Goal: Navigation & Orientation: Find specific page/section

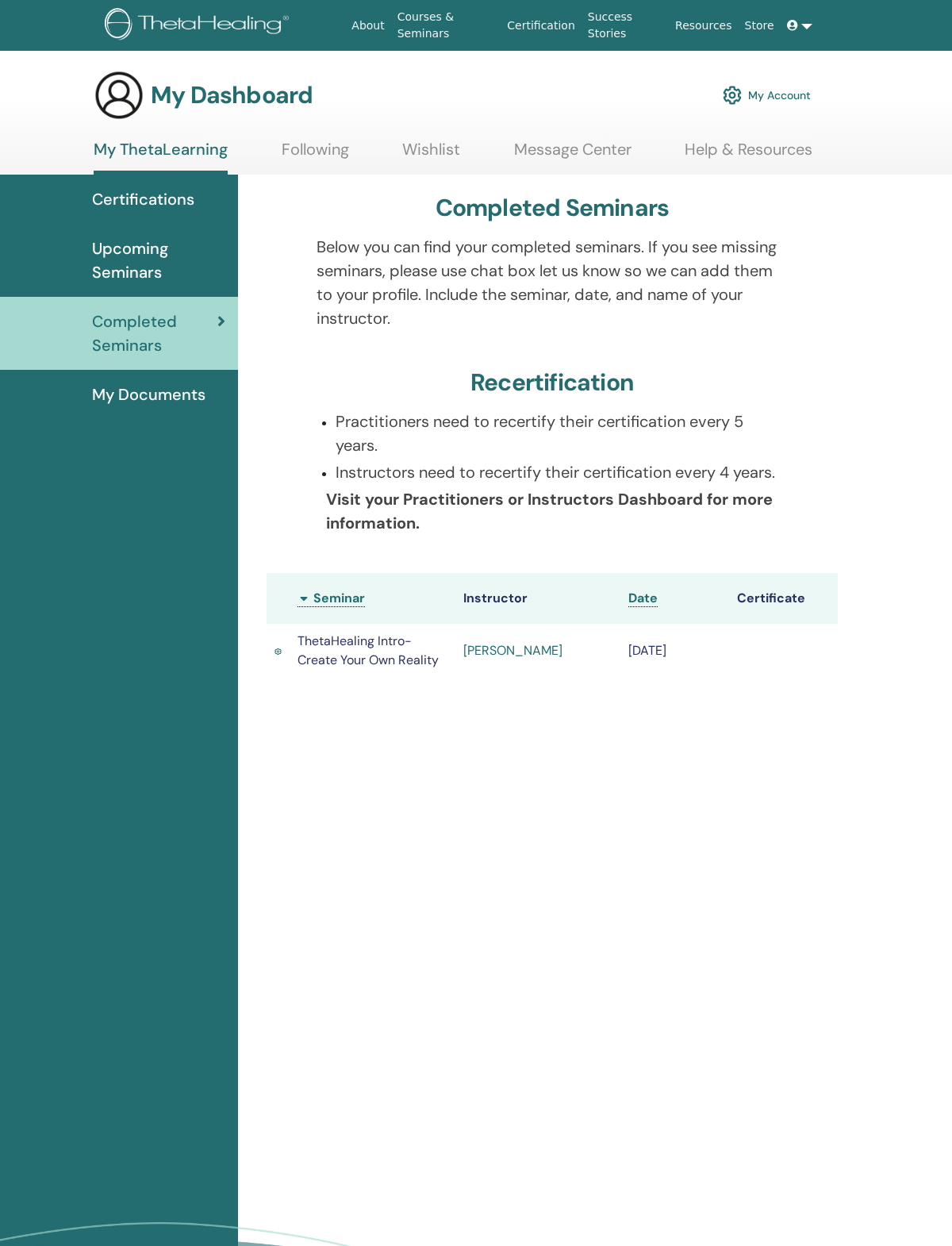
scroll to position [39, 0]
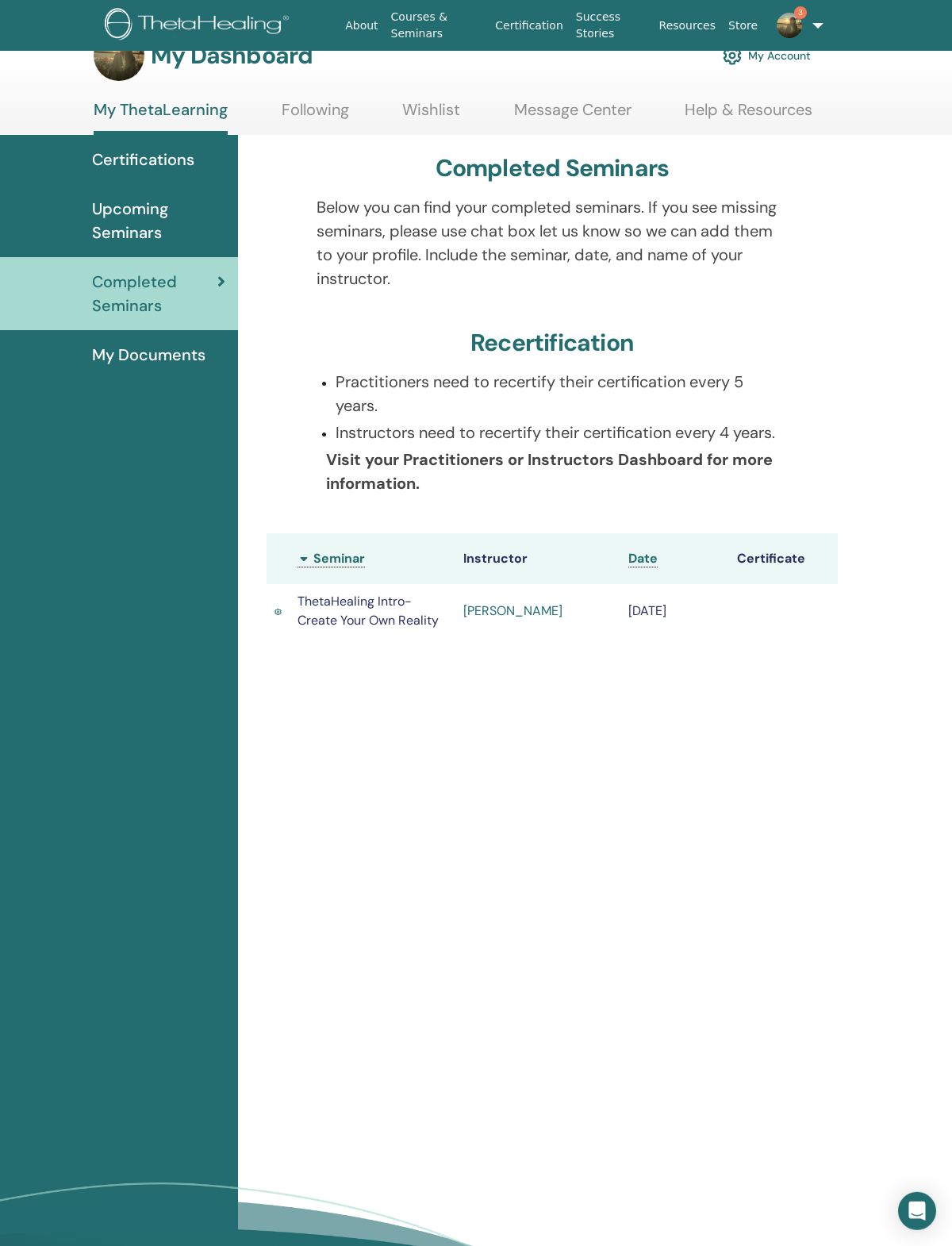
click at [795, 638] on td at bounding box center [783, 610] width 109 height 54
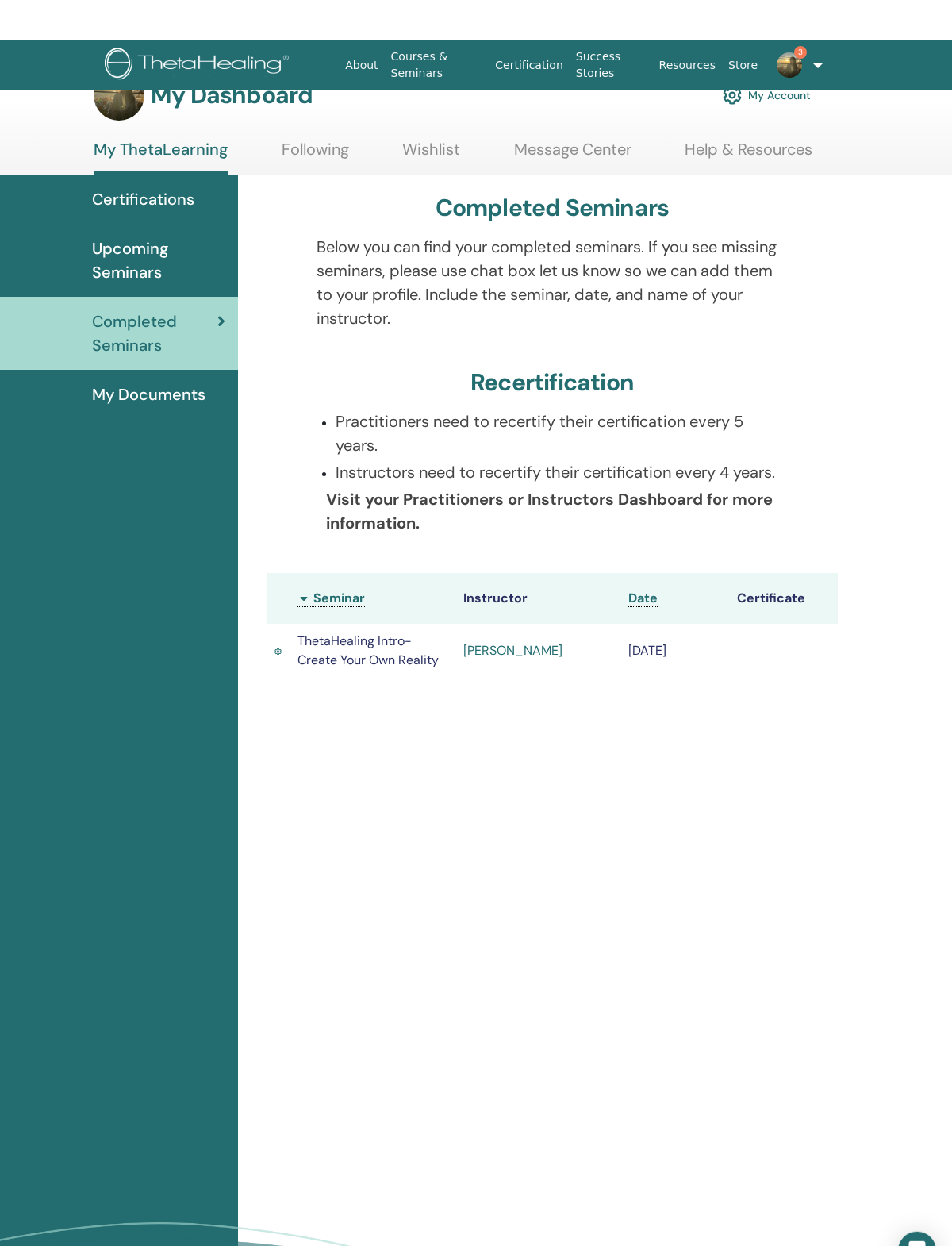
click at [155, 245] on span "Upcoming Seminars" at bounding box center [159, 221] width 133 height 48
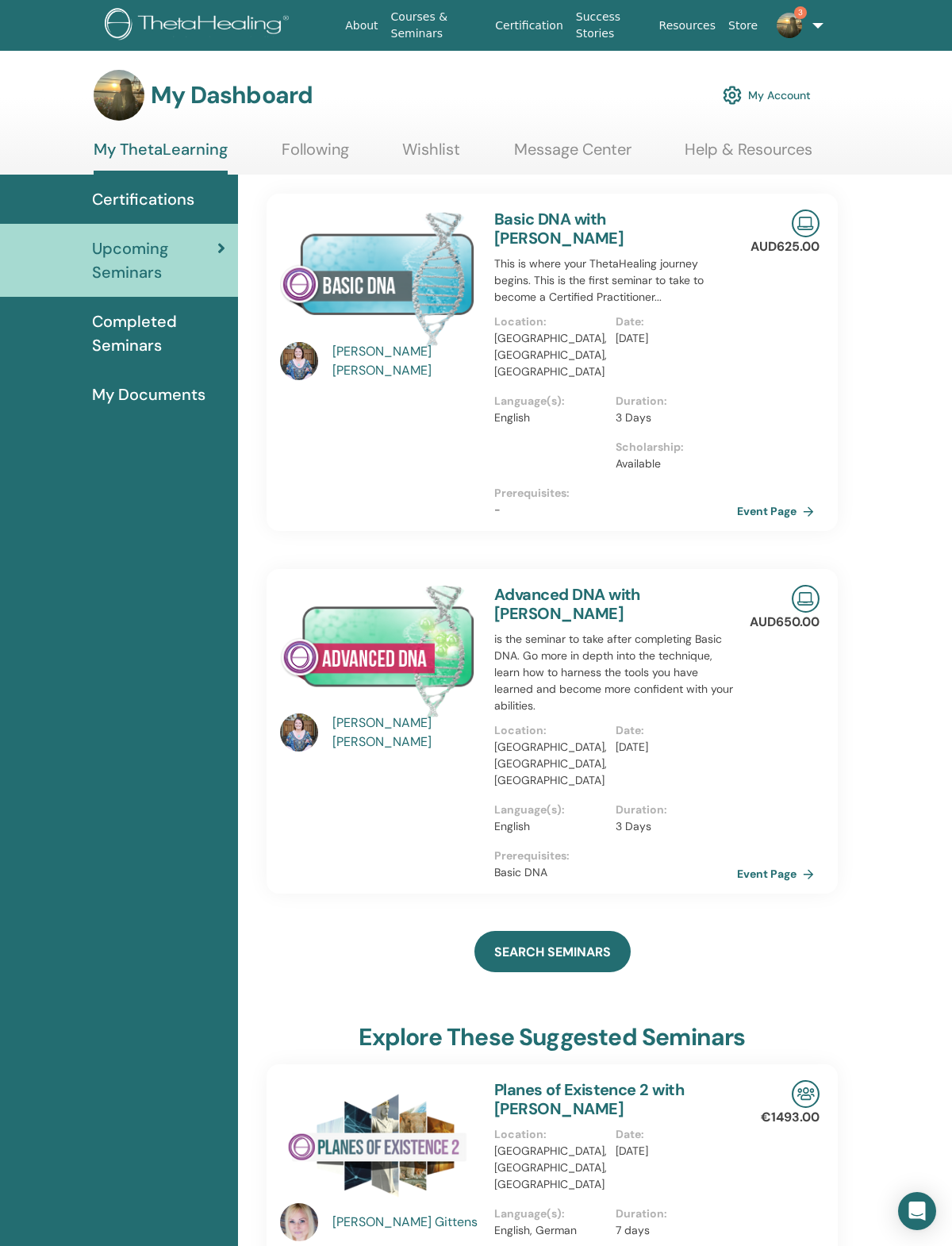
click at [158, 202] on span "Certifications" at bounding box center [144, 199] width 103 height 24
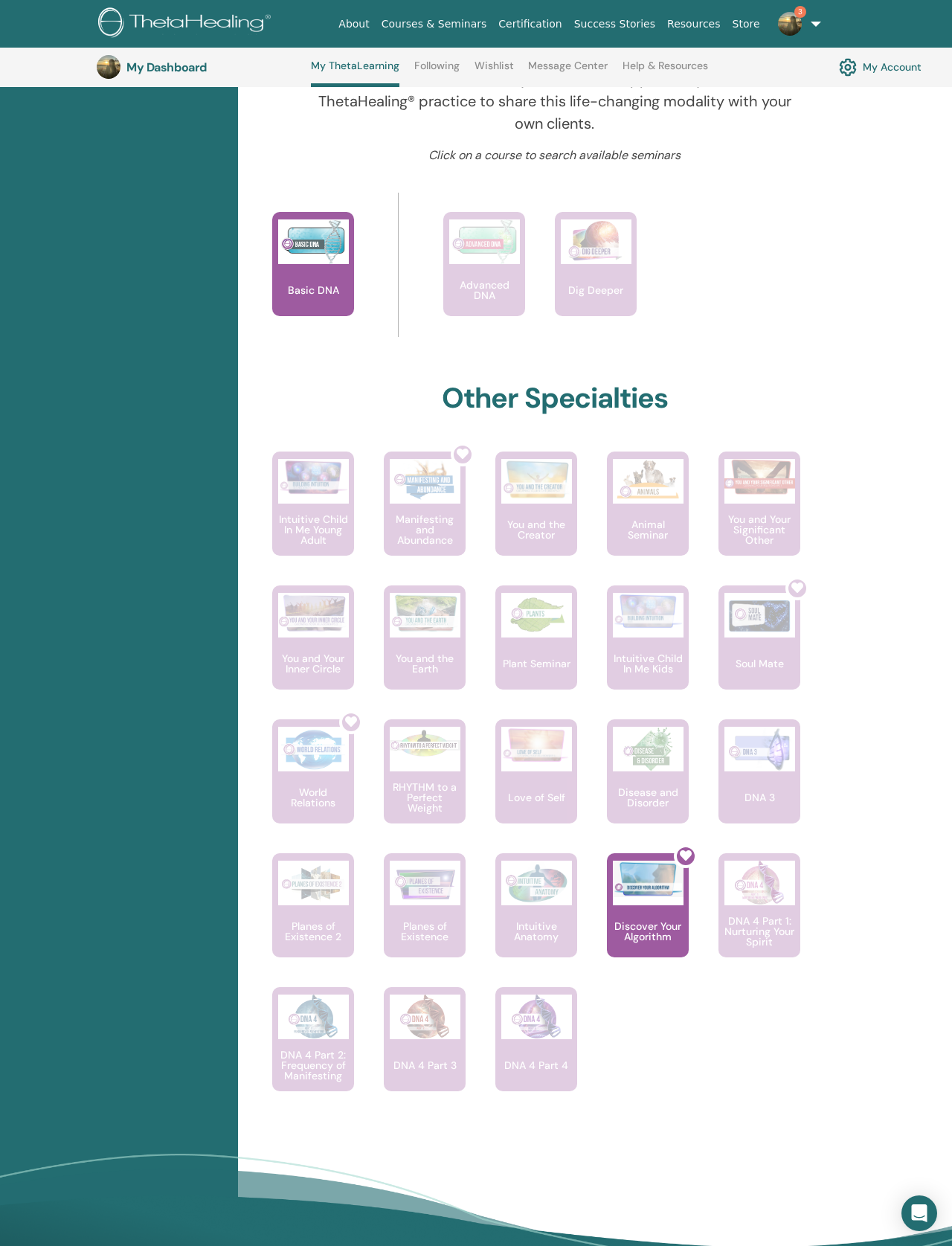
scroll to position [623, 0]
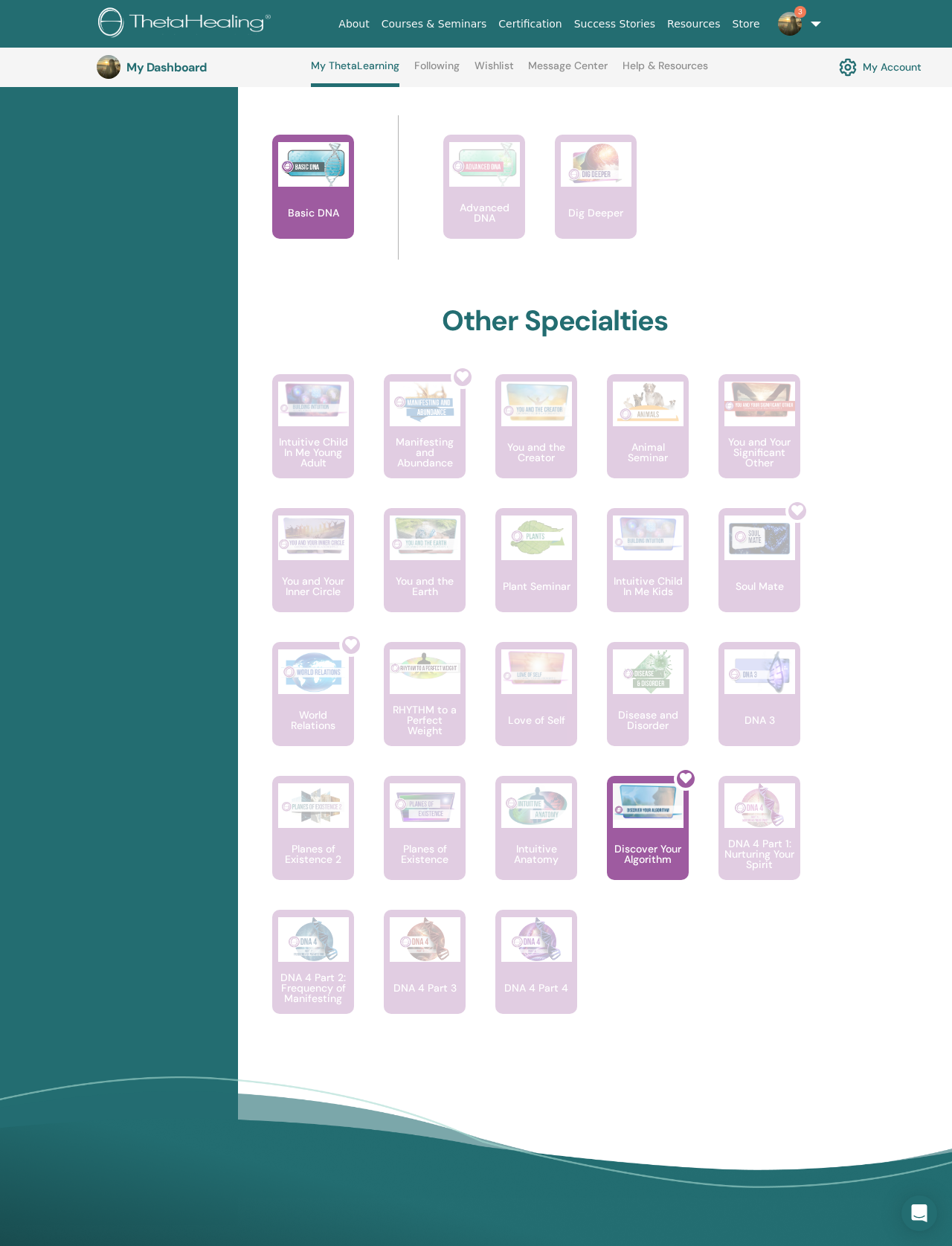
click at [892, 544] on div "Hello, Juanita Your journey starts here; welcome to ThetaLearning HQ. Learn the…" at bounding box center [595, 402] width 714 height 1646
click at [886, 546] on div "Hello, Juanita Your journey starts here; welcome to ThetaLearning HQ. Learn the…" at bounding box center [595, 402] width 714 height 1646
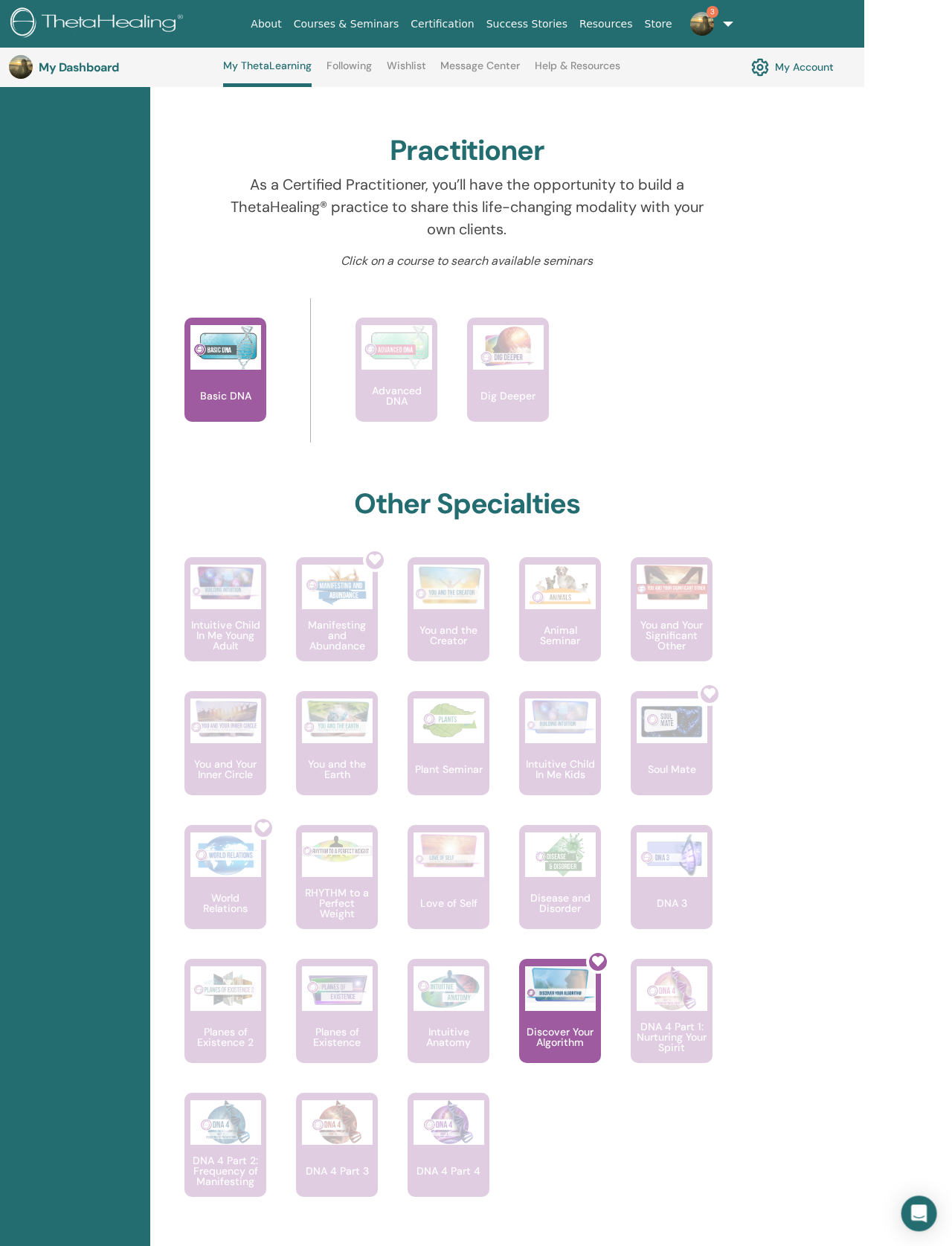
scroll to position [429, 87]
